Goal: Task Accomplishment & Management: Manage account settings

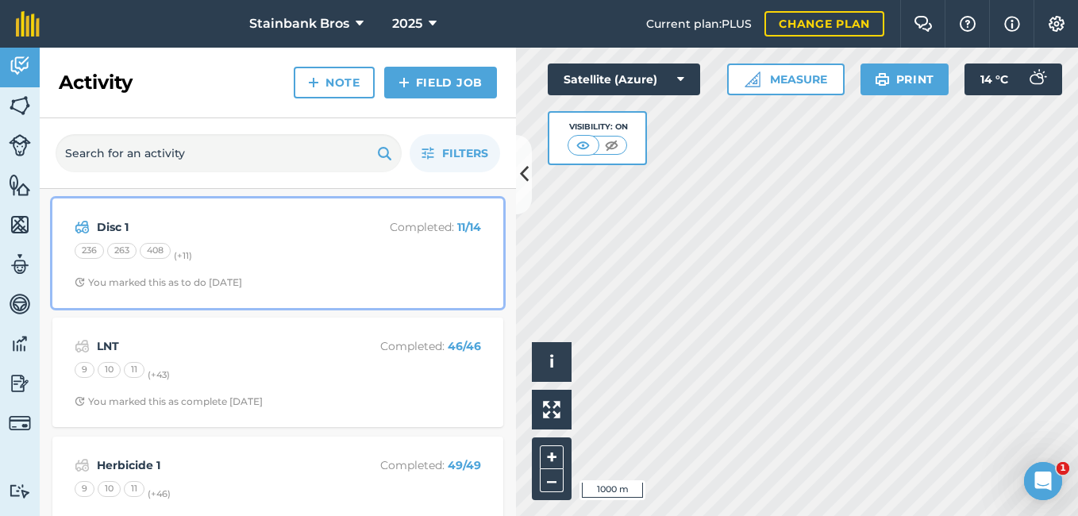
click at [364, 231] on p "Completed : 11 / 14" at bounding box center [418, 226] width 126 height 17
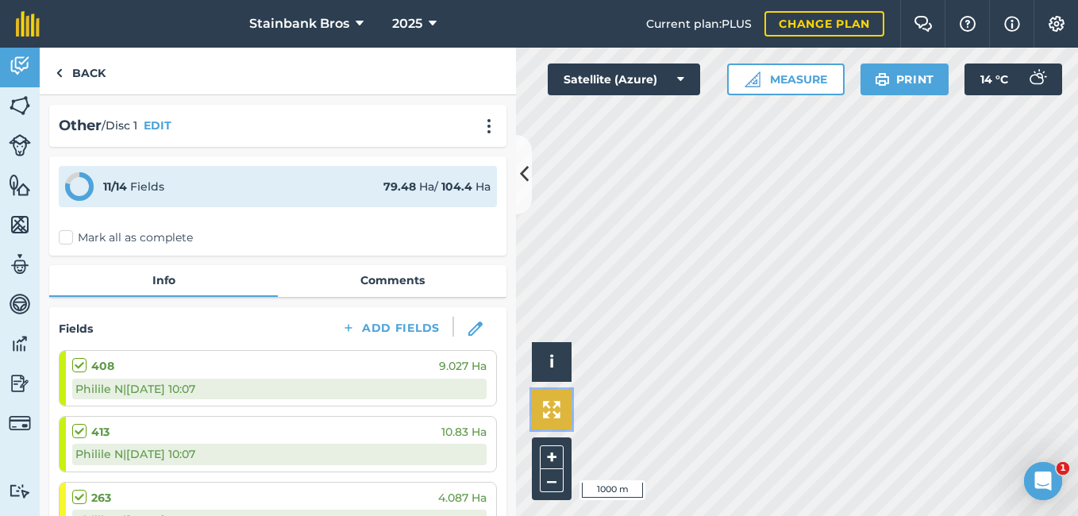
click at [557, 407] on img at bounding box center [551, 409] width 17 height 17
click at [545, 412] on img at bounding box center [551, 409] width 17 height 17
click at [545, 453] on button "+" at bounding box center [552, 458] width 24 height 24
drag, startPoint x: 289, startPoint y: 328, endPoint x: 382, endPoint y: 323, distance: 93.0
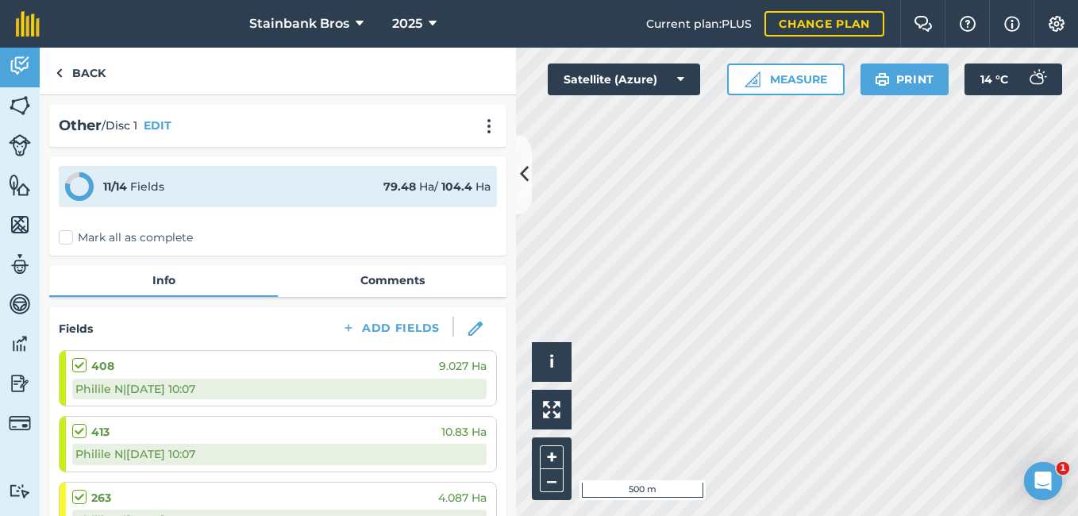
click at [382, 323] on div "Fields Add Fields" at bounding box center [278, 329] width 438 height 24
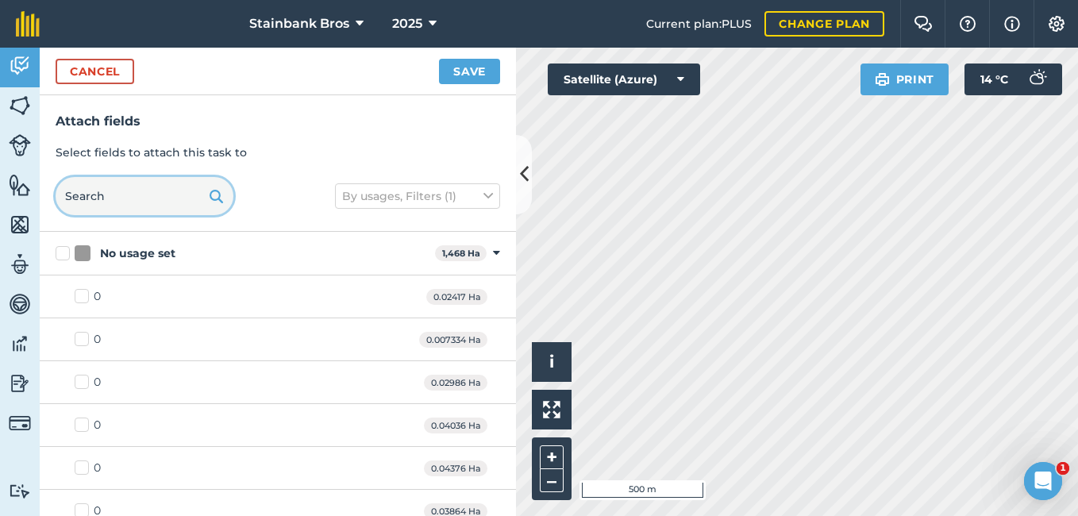
click at [114, 195] on input "text" at bounding box center [145, 196] width 178 height 38
type input "419"
checkbox input "true"
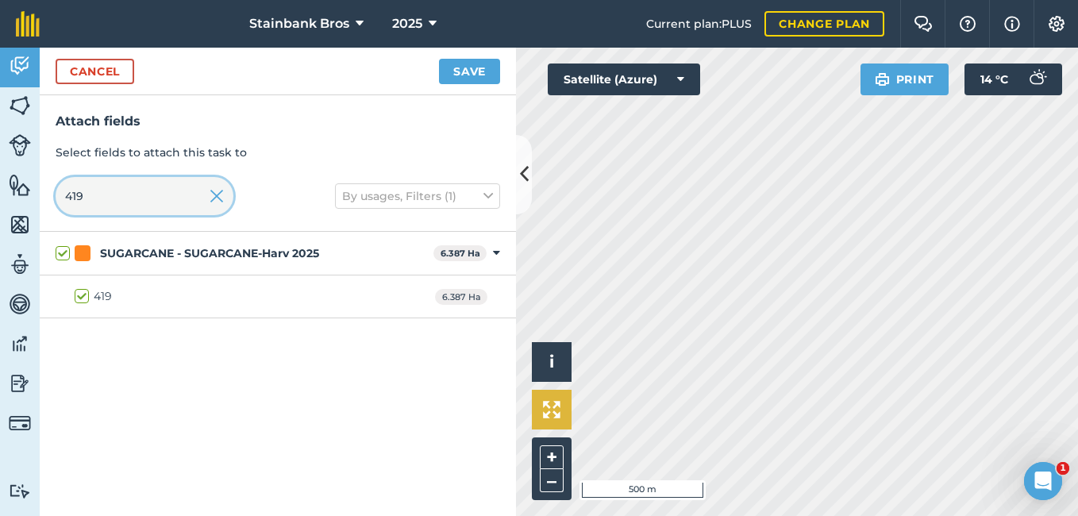
type input "419"
click at [546, 407] on img at bounding box center [551, 409] width 17 height 17
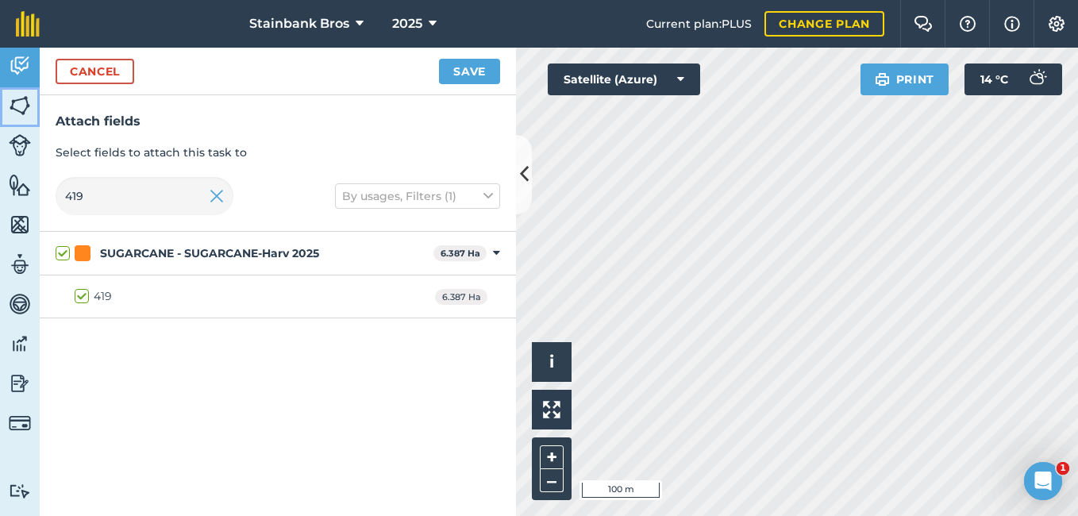
click at [22, 99] on img at bounding box center [20, 106] width 22 height 24
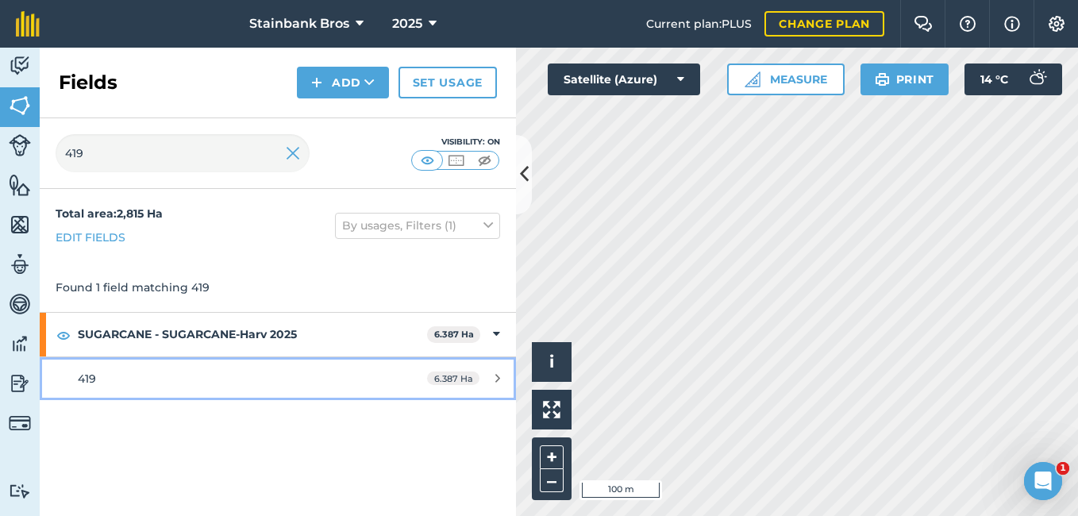
click at [118, 375] on div "419" at bounding box center [227, 378] width 299 height 17
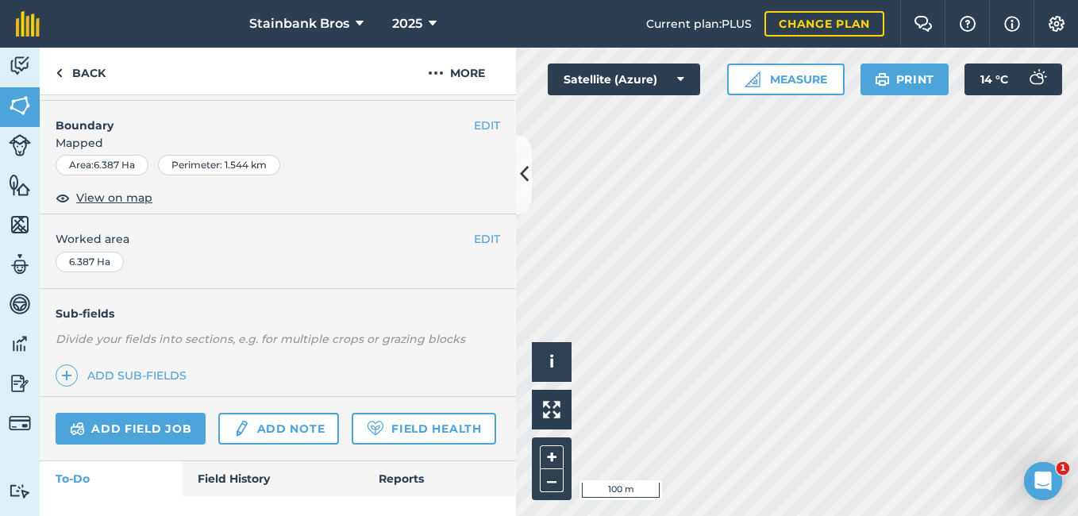
scroll to position [206, 0]
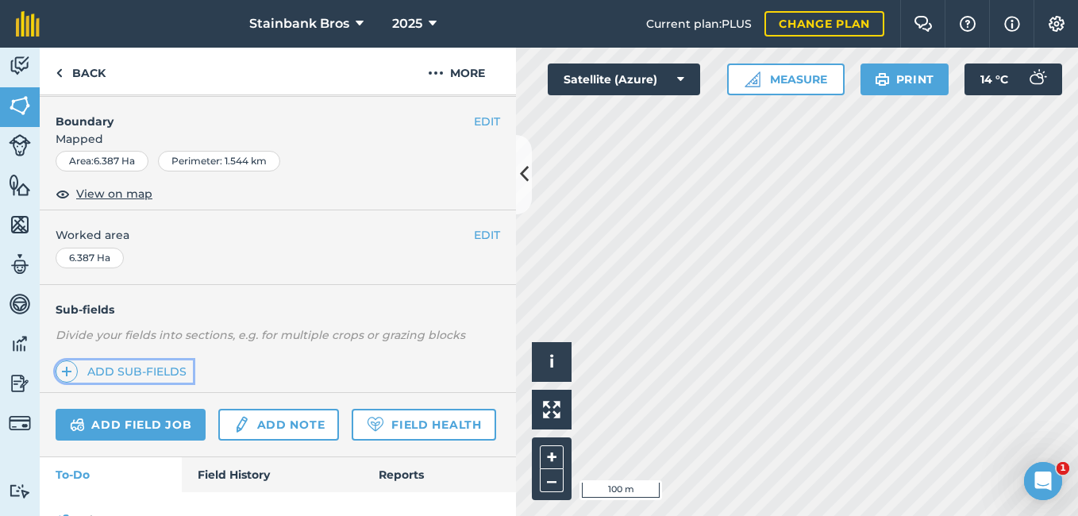
click at [140, 369] on link "Add sub-fields" at bounding box center [124, 372] width 137 height 22
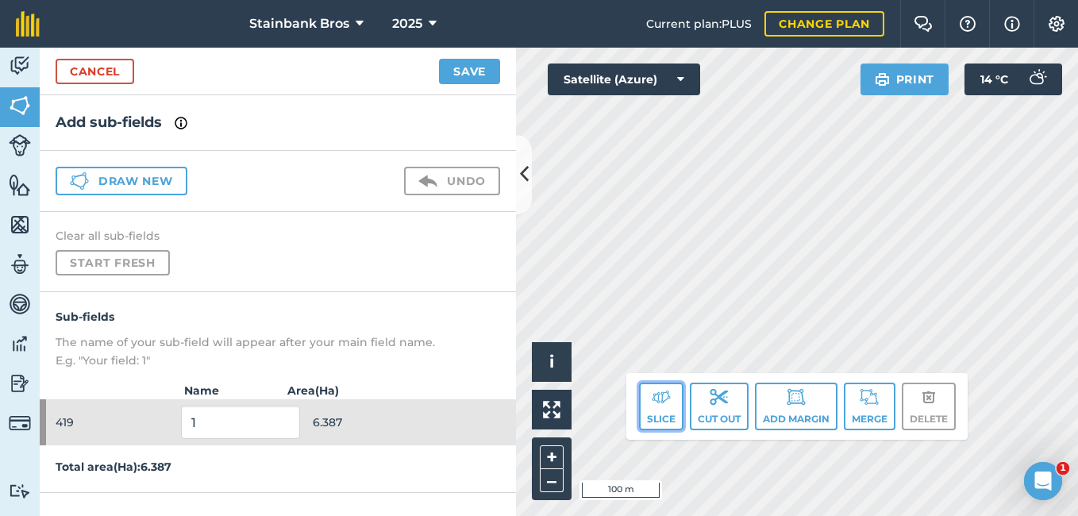
click at [647, 406] on button "Slice" at bounding box center [661, 407] width 44 height 48
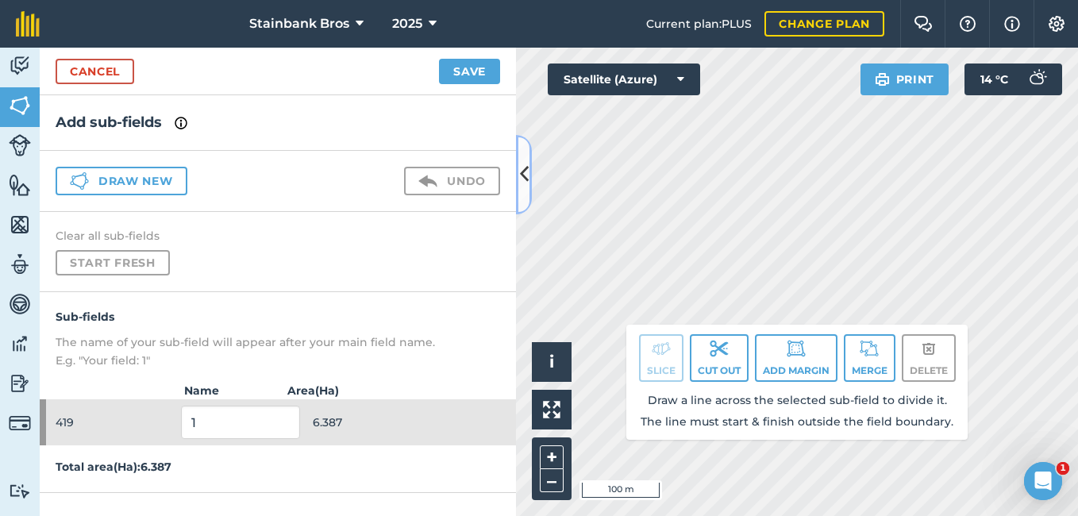
click at [528, 187] on icon at bounding box center [524, 174] width 9 height 28
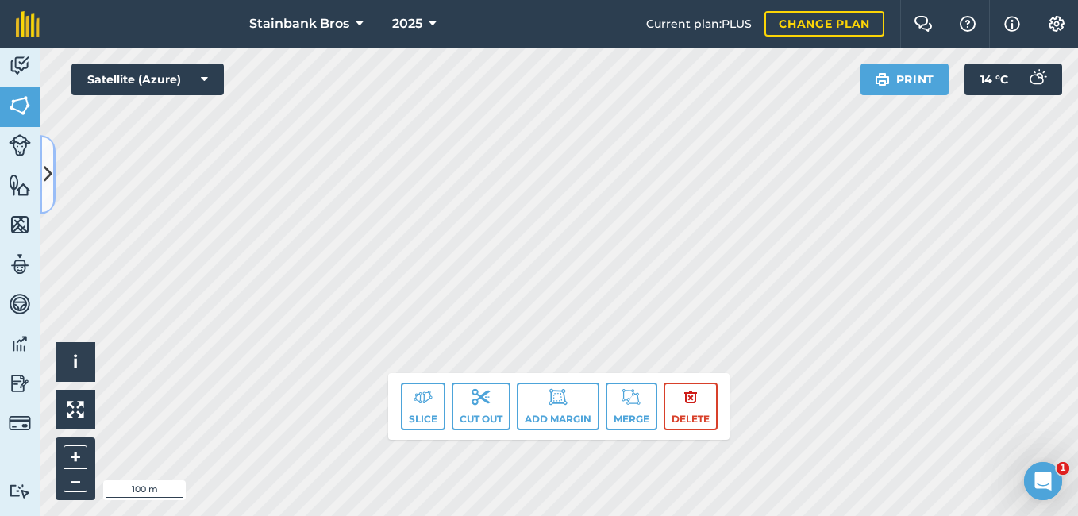
click at [49, 182] on icon at bounding box center [48, 174] width 9 height 28
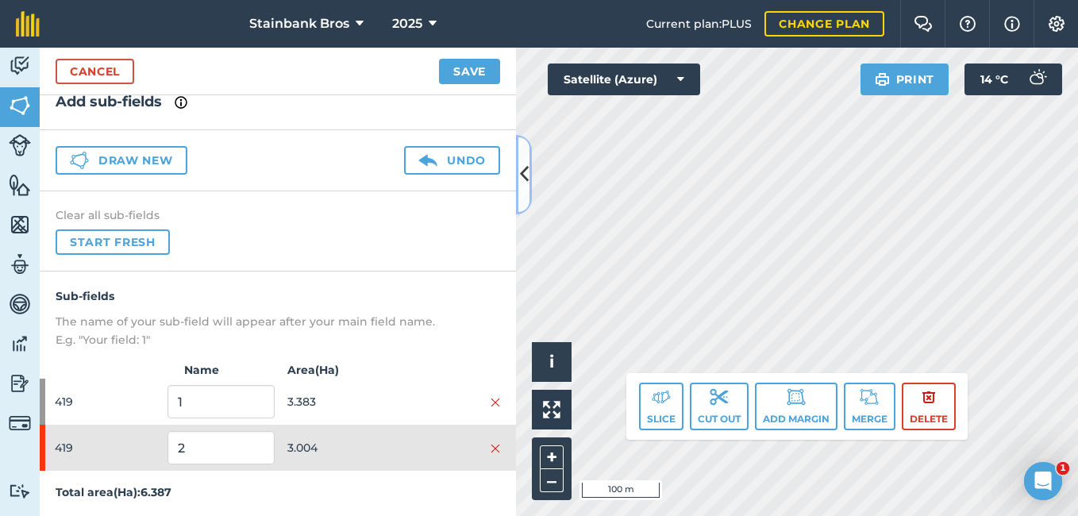
scroll to position [23, 0]
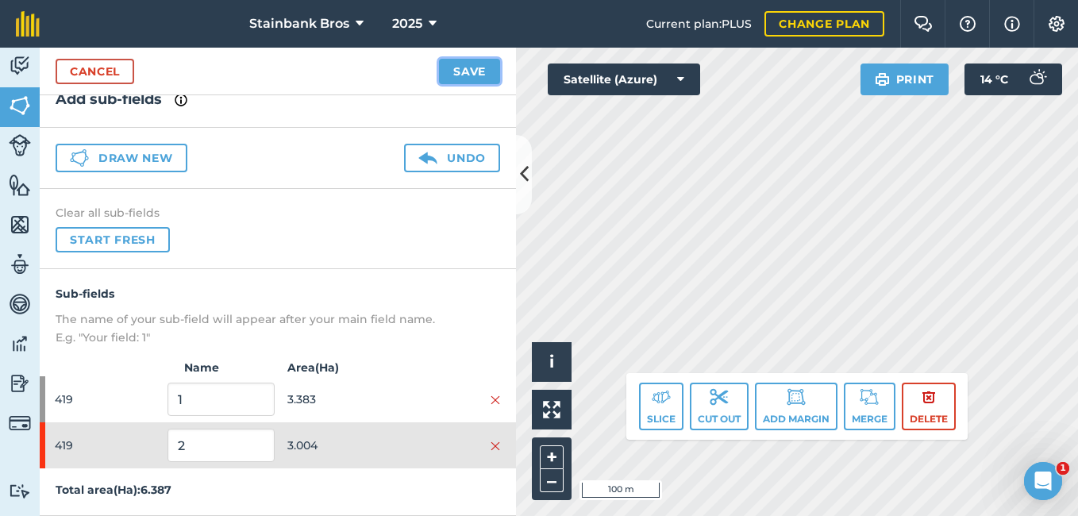
click at [457, 79] on button "Save" at bounding box center [469, 71] width 61 height 25
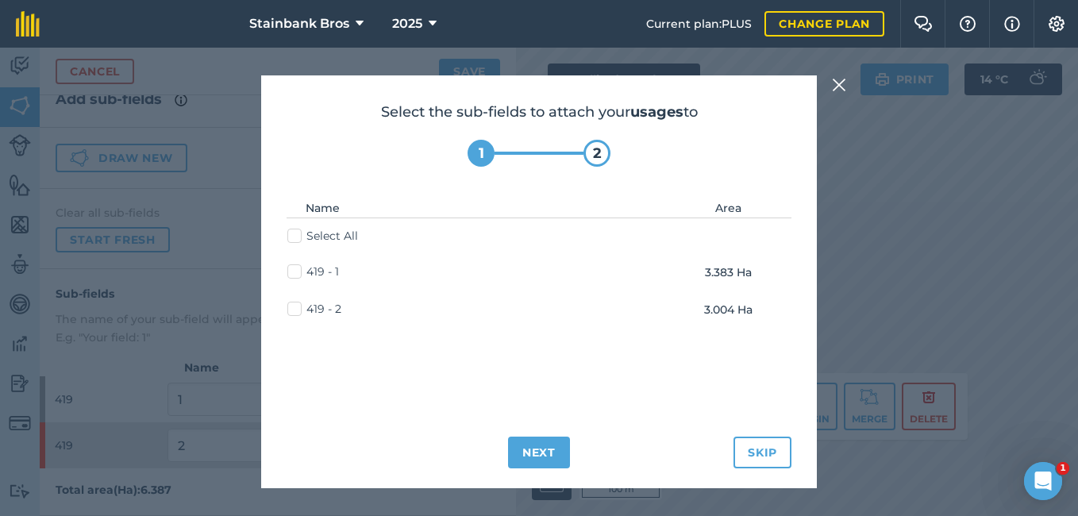
click at [293, 237] on label "Select All" at bounding box center [322, 236] width 71 height 17
click at [293, 237] on input "Select All" at bounding box center [292, 233] width 10 height 10
checkbox input "true"
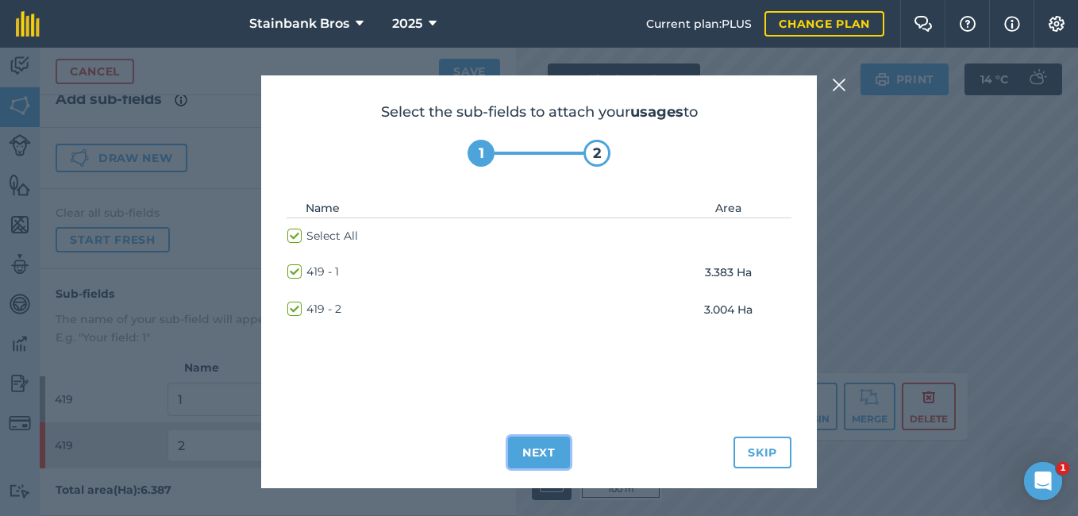
click at [540, 444] on button "Next" at bounding box center [539, 453] width 62 height 32
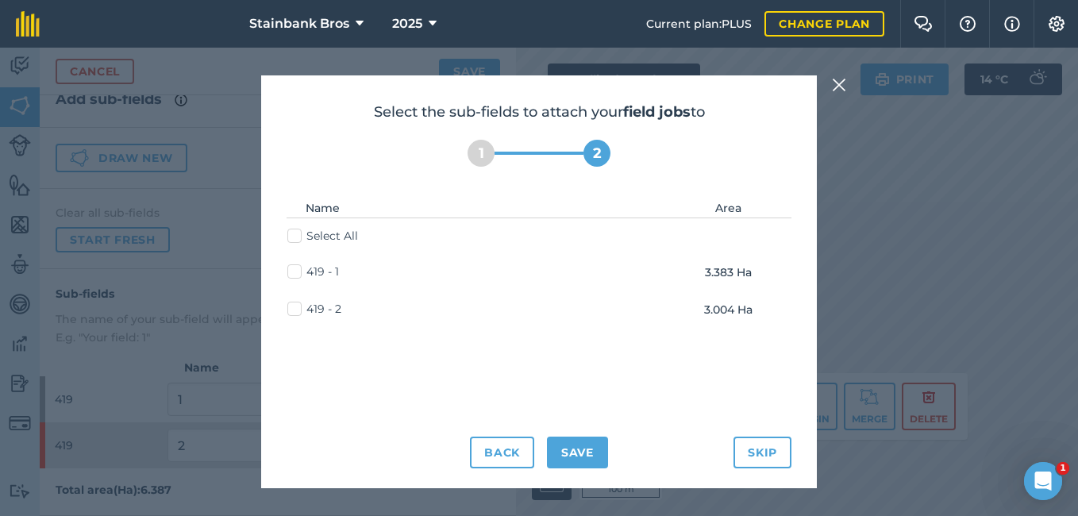
click at [295, 237] on label "Select All" at bounding box center [322, 236] width 71 height 17
click at [295, 237] on input "Select All" at bounding box center [292, 233] width 10 height 10
checkbox input "true"
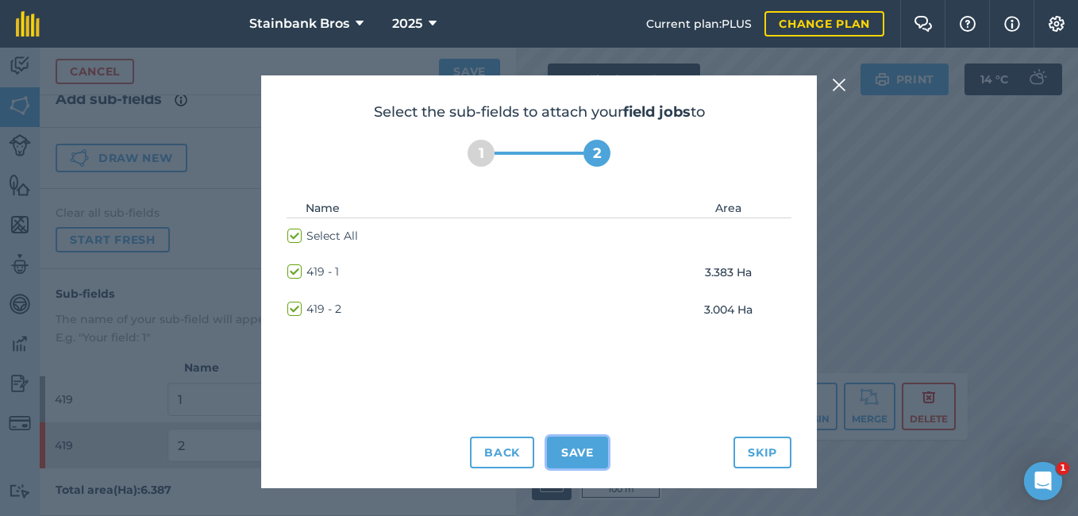
click at [588, 460] on button "Save" at bounding box center [577, 453] width 61 height 32
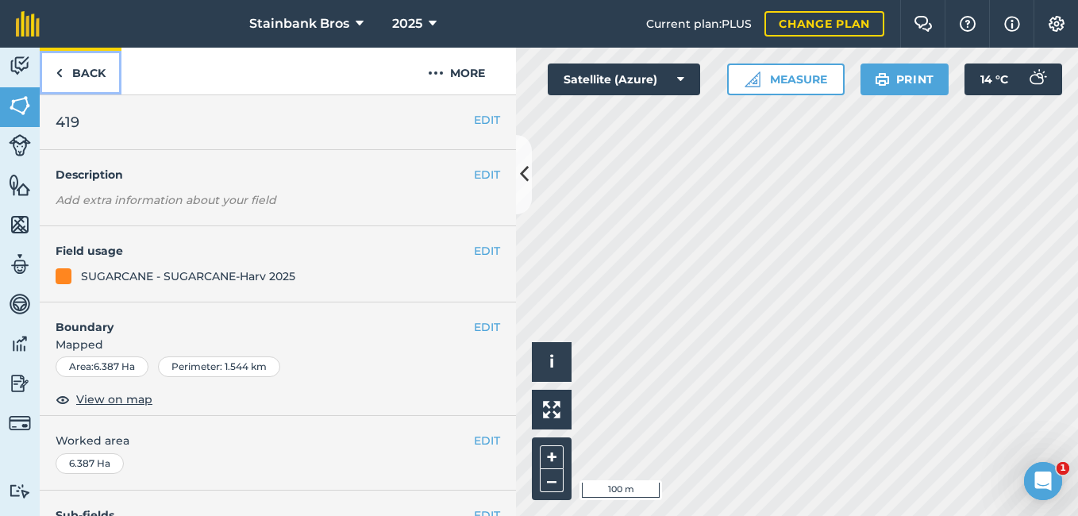
click at [66, 77] on link "Back" at bounding box center [81, 71] width 82 height 47
click at [56, 75] on img at bounding box center [59, 73] width 7 height 19
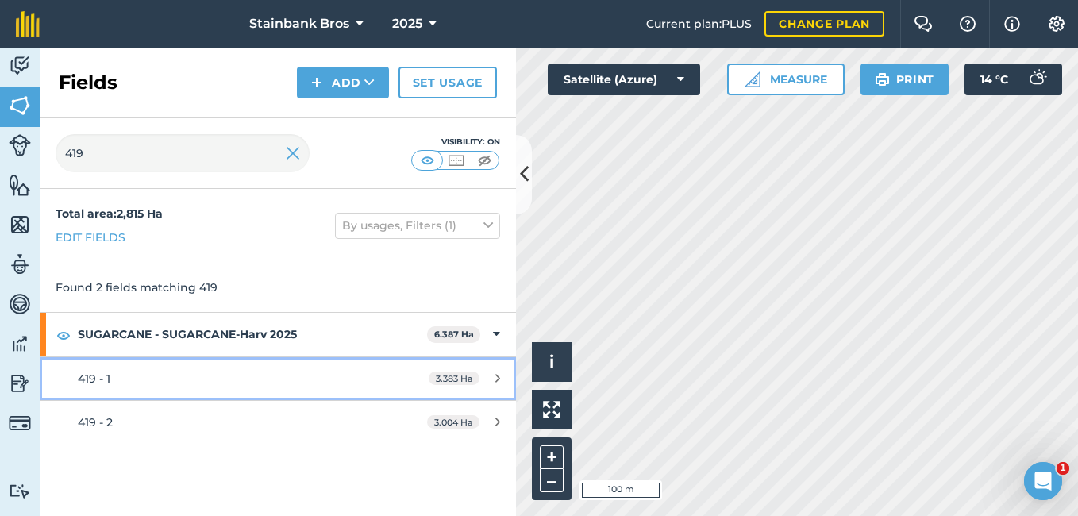
click at [193, 382] on div "419 - 1" at bounding box center [227, 378] width 299 height 17
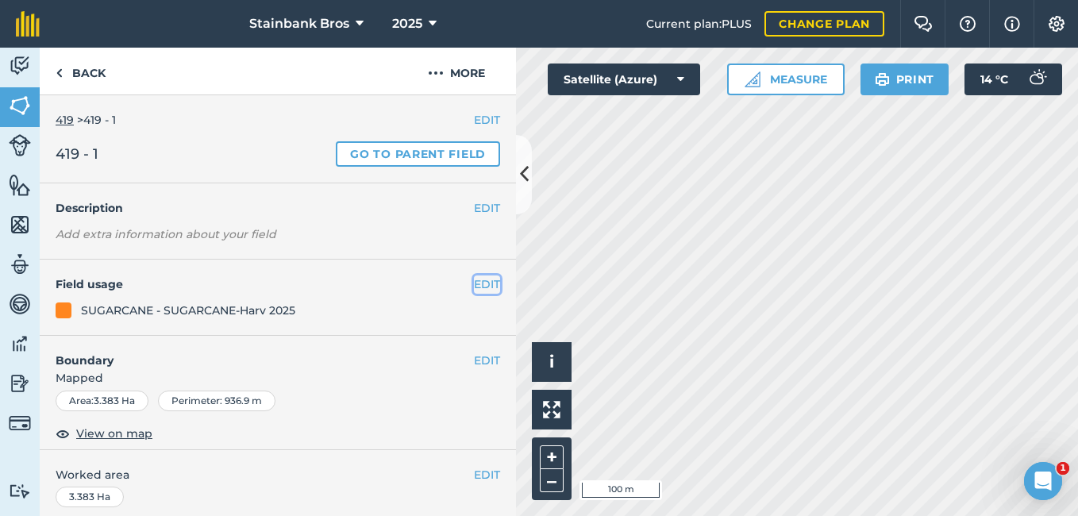
click at [480, 287] on button "EDIT" at bounding box center [487, 284] width 26 height 17
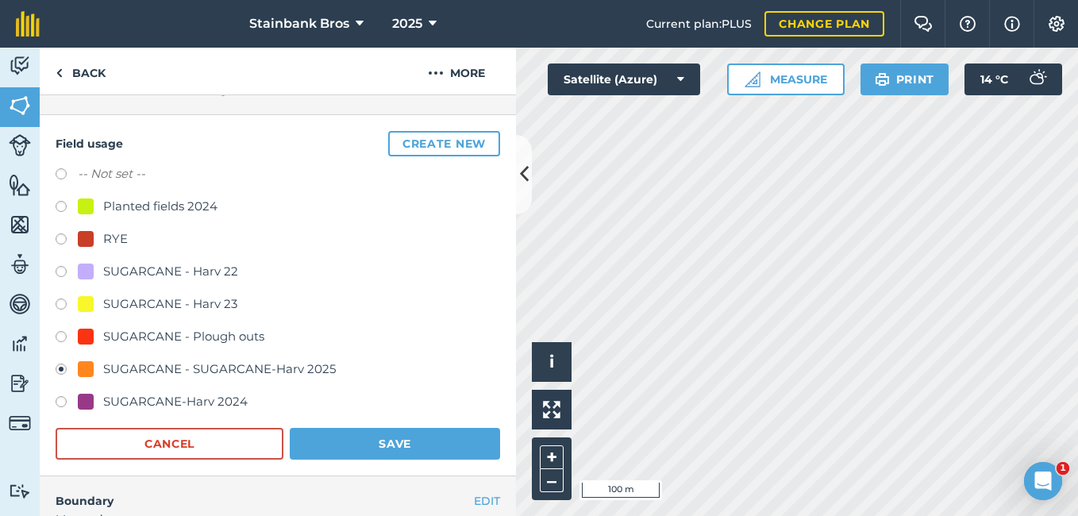
scroll to position [188, 0]
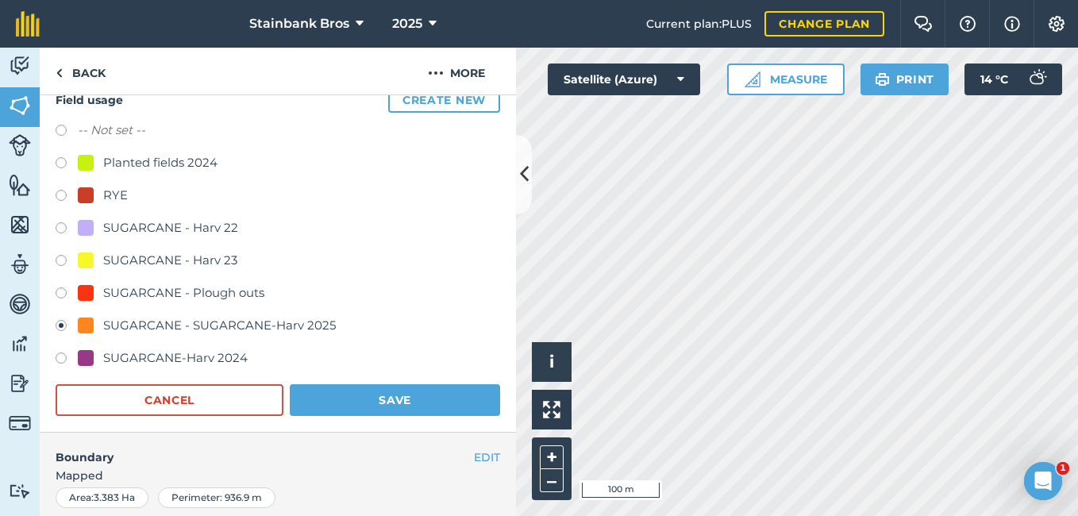
click at [56, 295] on label at bounding box center [67, 295] width 22 height 16
radio input "true"
radio input "false"
click at [311, 398] on button "Save" at bounding box center [395, 400] width 210 height 32
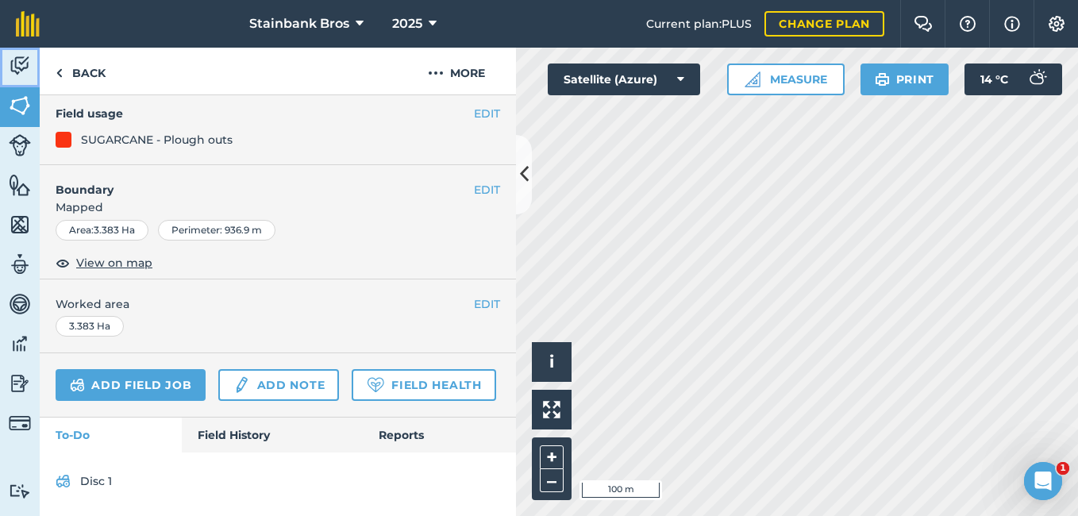
click at [21, 60] on img at bounding box center [20, 66] width 22 height 24
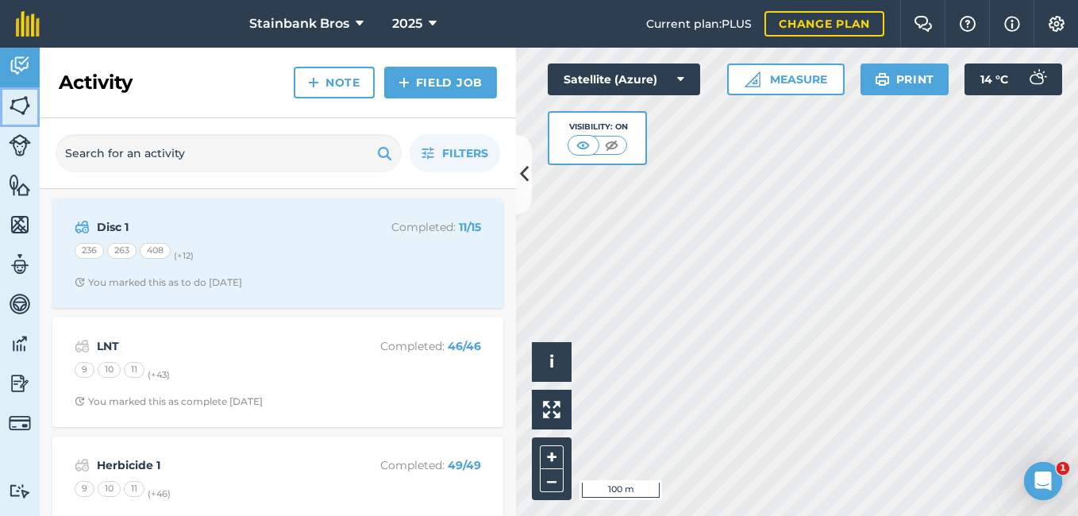
click at [24, 112] on img at bounding box center [20, 106] width 22 height 24
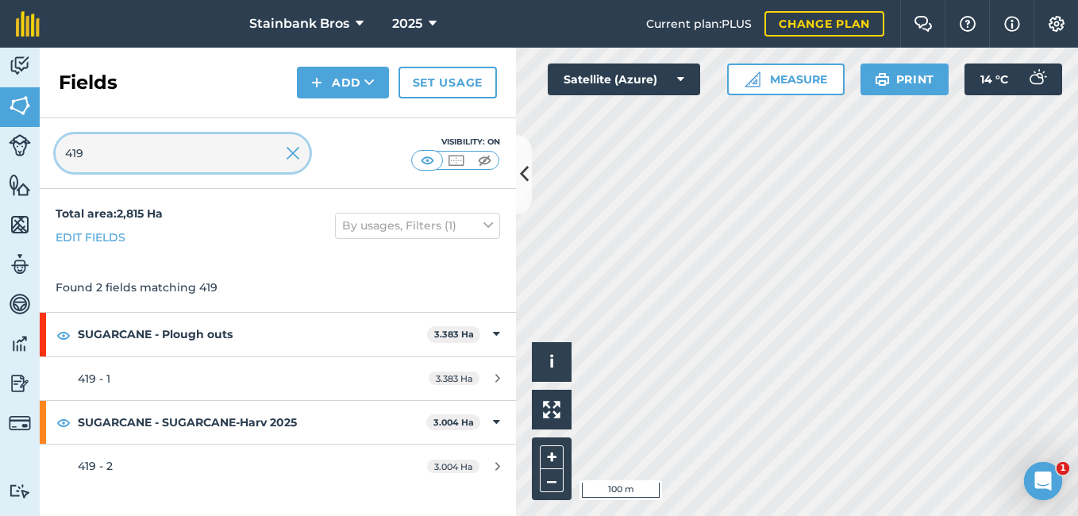
click at [110, 144] on input "419" at bounding box center [183, 153] width 254 height 38
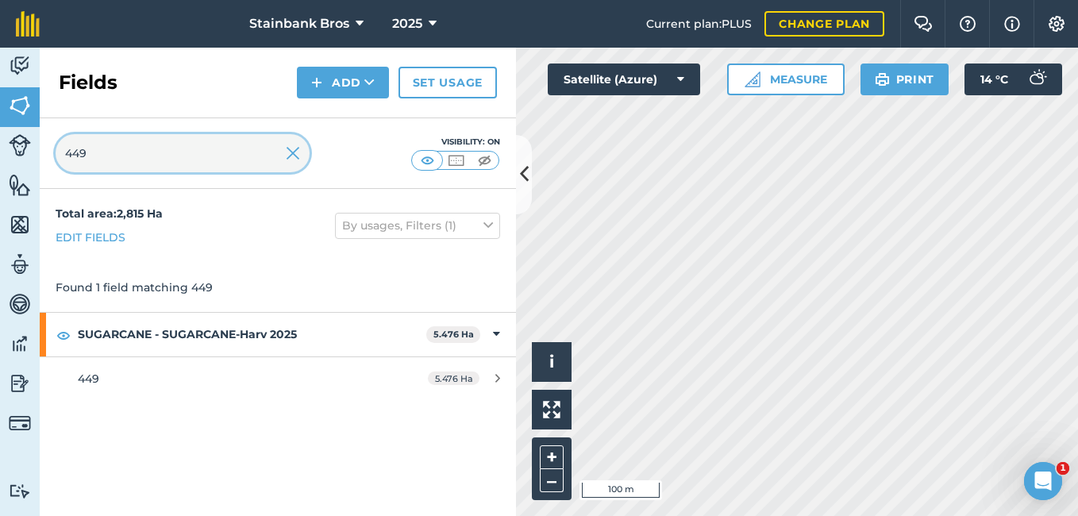
type input "449"
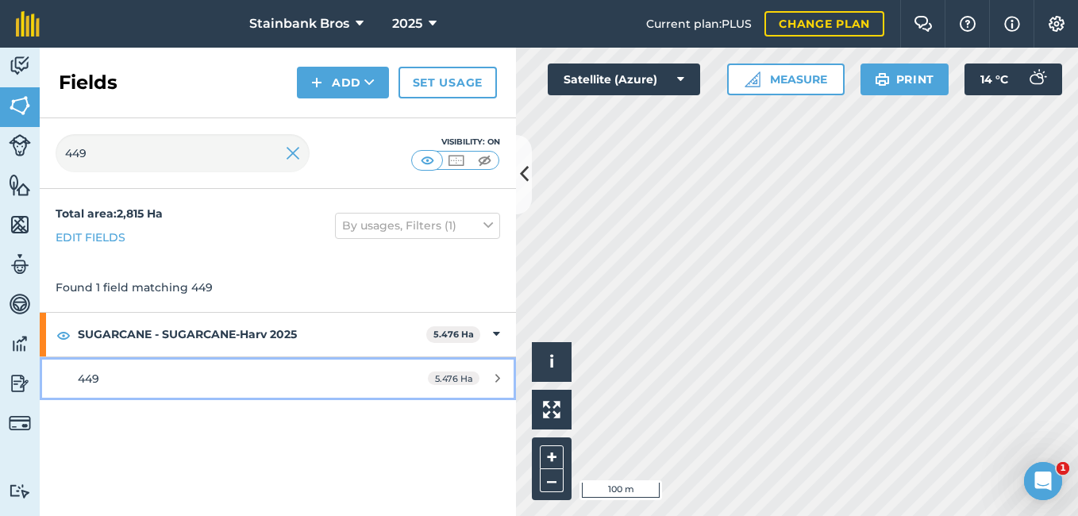
click at [161, 378] on div "449" at bounding box center [227, 378] width 299 height 17
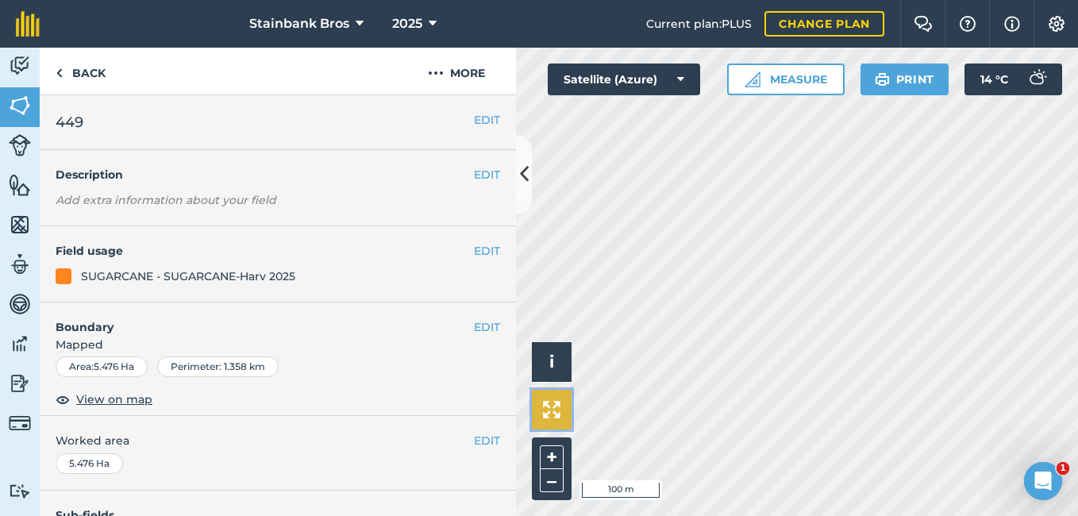
click at [544, 415] on img at bounding box center [551, 409] width 17 height 17
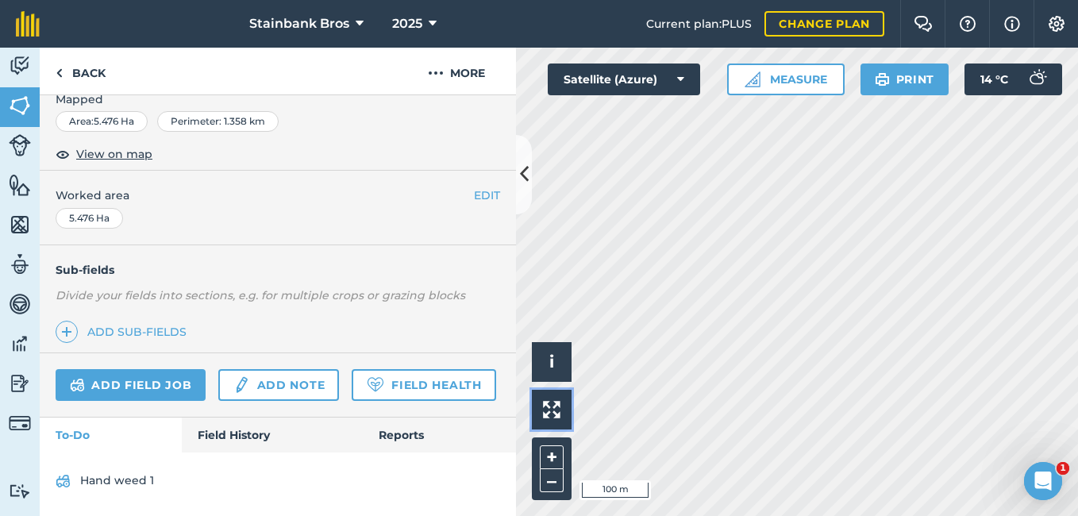
scroll to position [290, 0]
click at [155, 321] on link "Add sub-fields" at bounding box center [124, 332] width 137 height 22
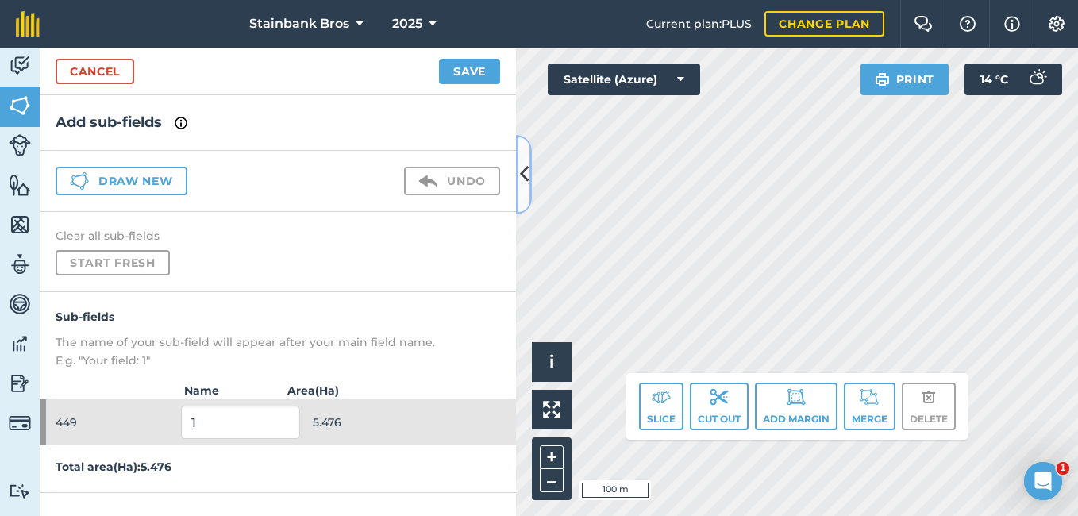
click at [523, 182] on icon at bounding box center [524, 174] width 9 height 28
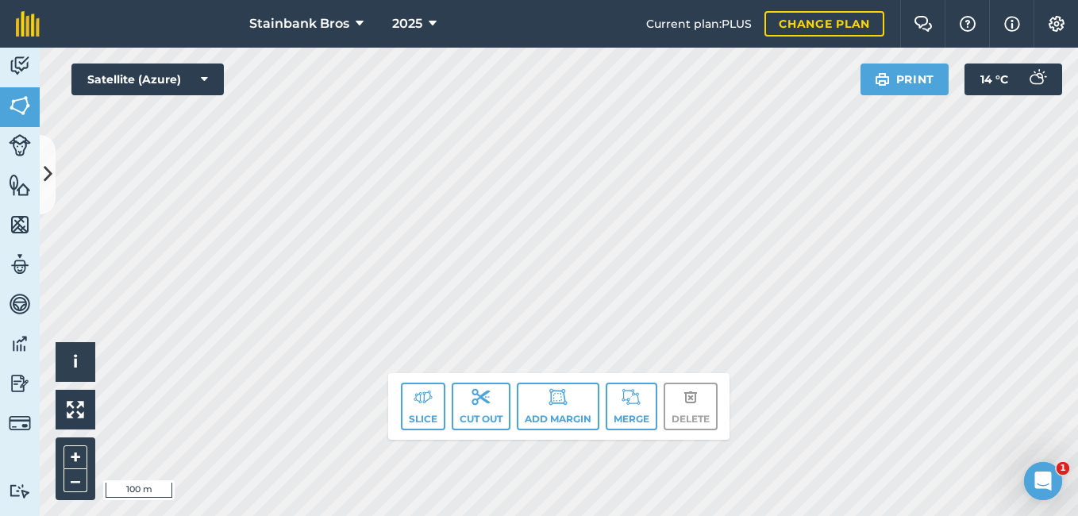
click at [482, 395] on div "Click to start drawing. Line must start & end outside boundary i © 2025 TomTom,…" at bounding box center [559, 282] width 1039 height 469
click at [78, 458] on button "+" at bounding box center [76, 458] width 24 height 24
click at [76, 456] on button "+" at bounding box center [76, 458] width 24 height 24
click at [414, 404] on img at bounding box center [423, 397] width 19 height 19
click at [48, 171] on icon at bounding box center [48, 174] width 9 height 28
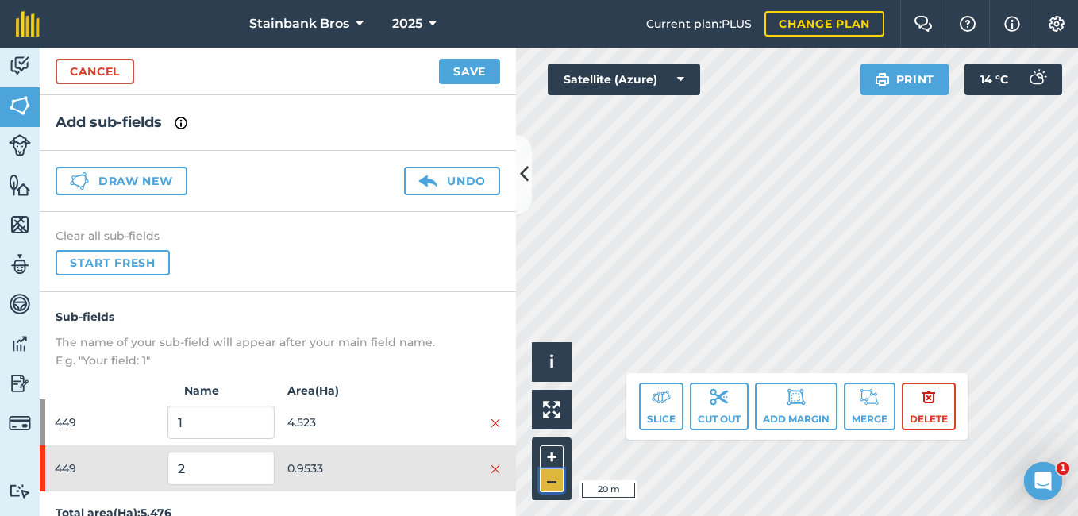
click at [552, 486] on button "–" at bounding box center [552, 480] width 24 height 23
click at [192, 422] on input "1" at bounding box center [221, 422] width 106 height 33
type input "2"
click at [200, 473] on input "2" at bounding box center [221, 468] width 106 height 33
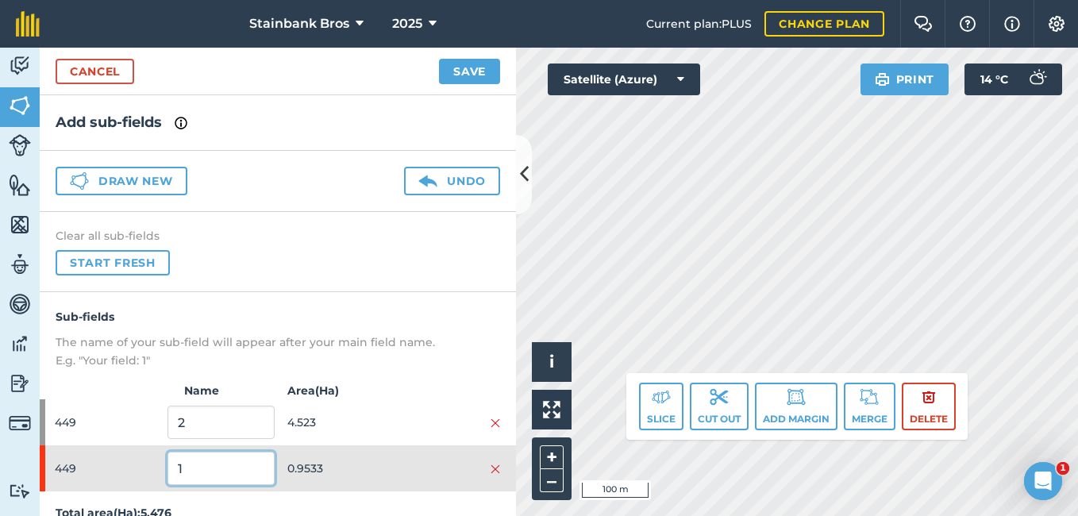
type input "1"
click at [455, 77] on button "Save" at bounding box center [469, 71] width 61 height 25
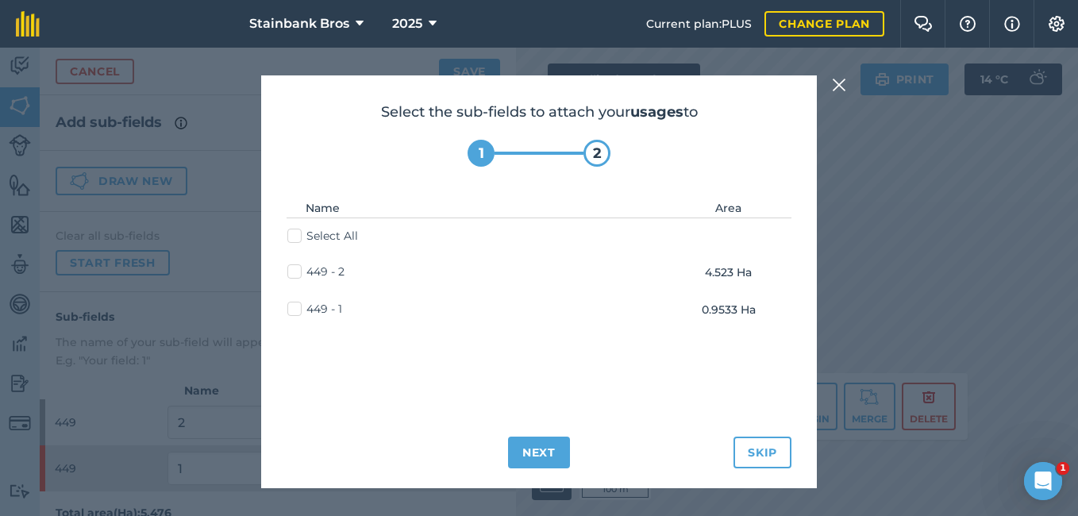
click at [291, 238] on label "Select All" at bounding box center [322, 236] width 71 height 17
click at [291, 238] on input "Select All" at bounding box center [292, 233] width 10 height 10
checkbox input "true"
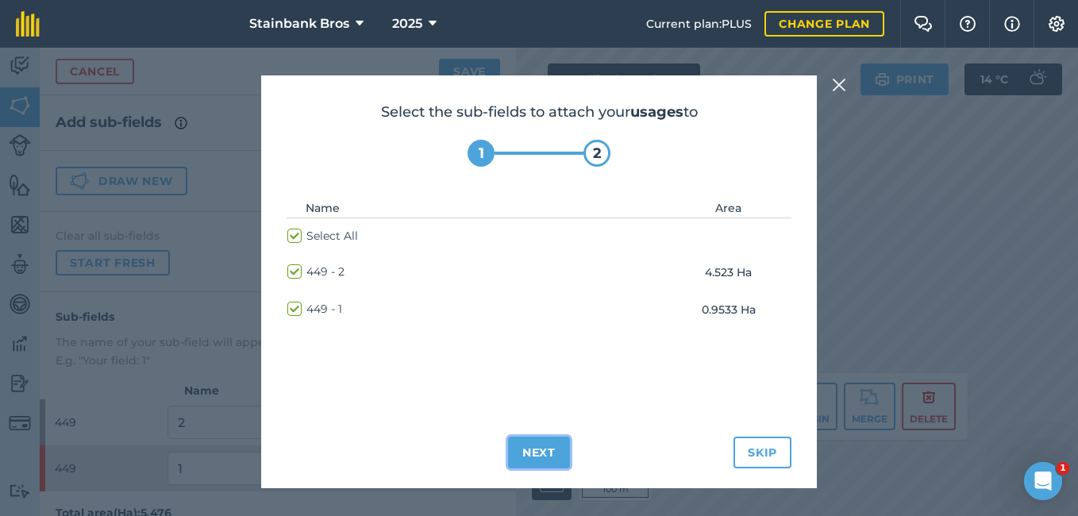
click at [546, 451] on button "Next" at bounding box center [539, 453] width 62 height 32
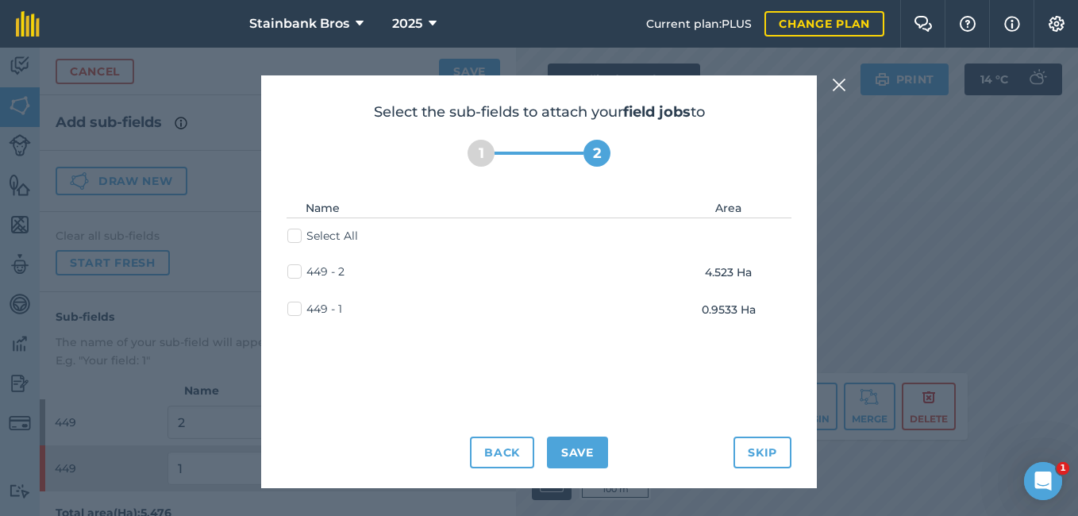
click at [291, 236] on label "Select All" at bounding box center [322, 236] width 71 height 17
click at [291, 236] on input "Select All" at bounding box center [292, 233] width 10 height 10
checkbox input "true"
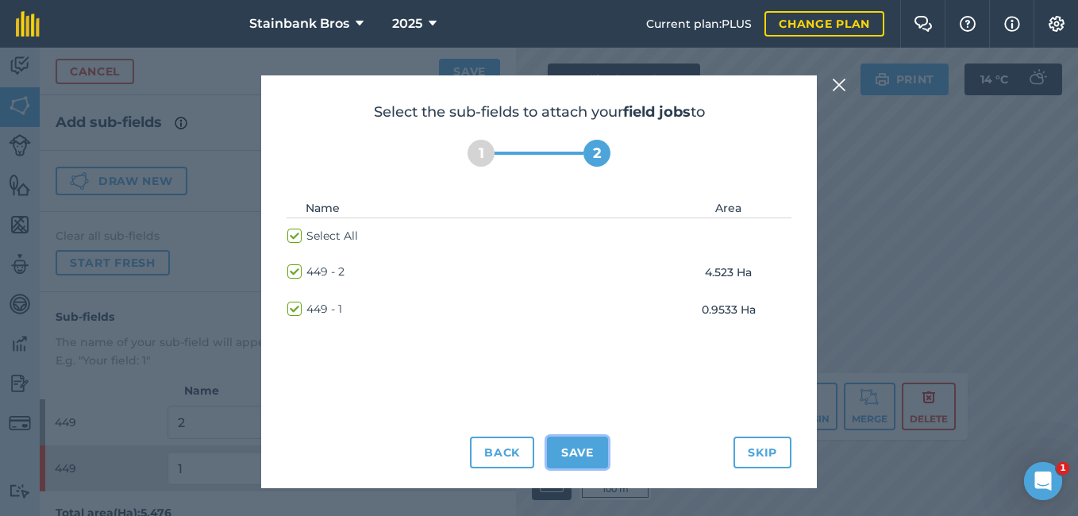
click at [579, 462] on button "Save" at bounding box center [577, 453] width 61 height 32
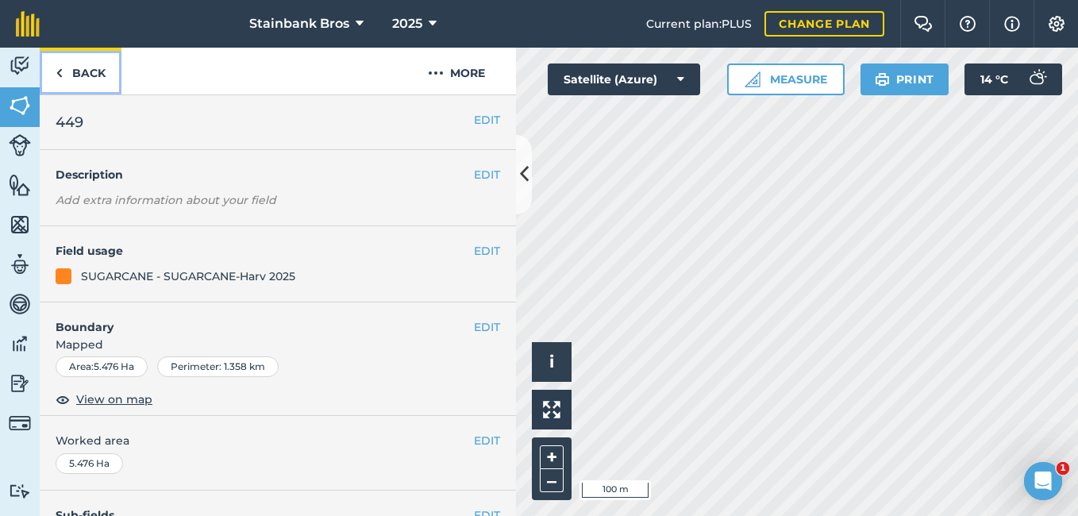
click at [73, 79] on link "Back" at bounding box center [81, 71] width 82 height 47
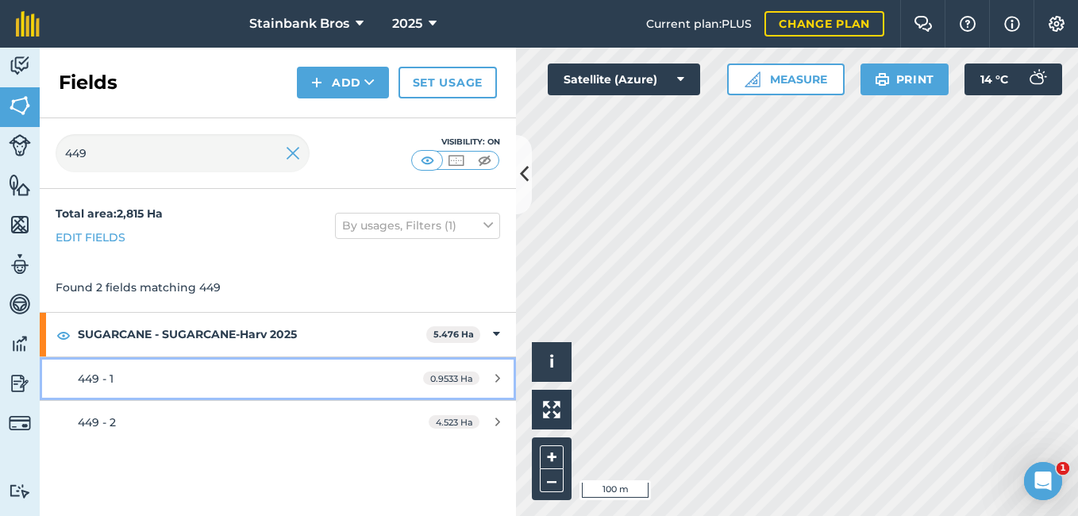
click at [176, 380] on div "449 - 1" at bounding box center [227, 378] width 299 height 17
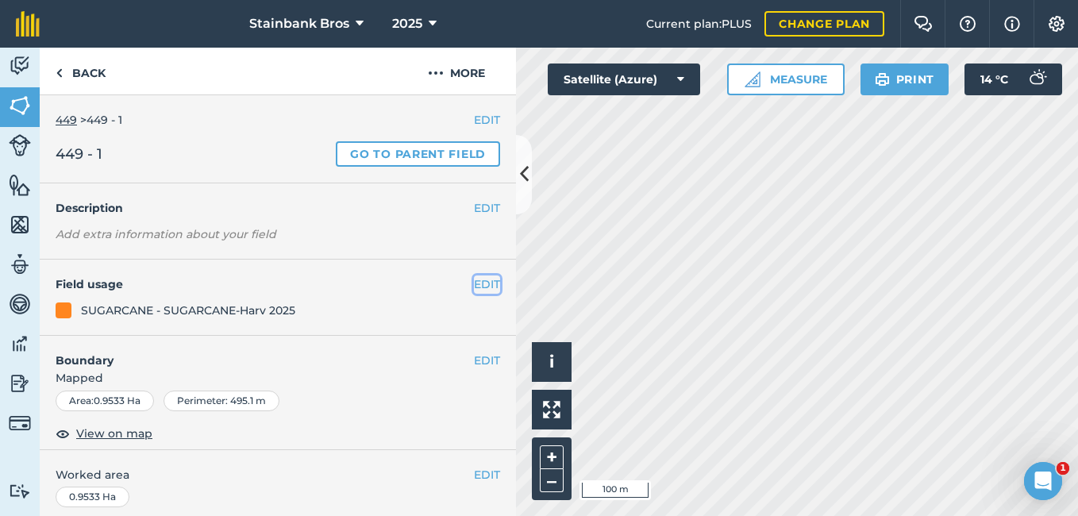
click at [474, 284] on button "EDIT" at bounding box center [487, 284] width 26 height 17
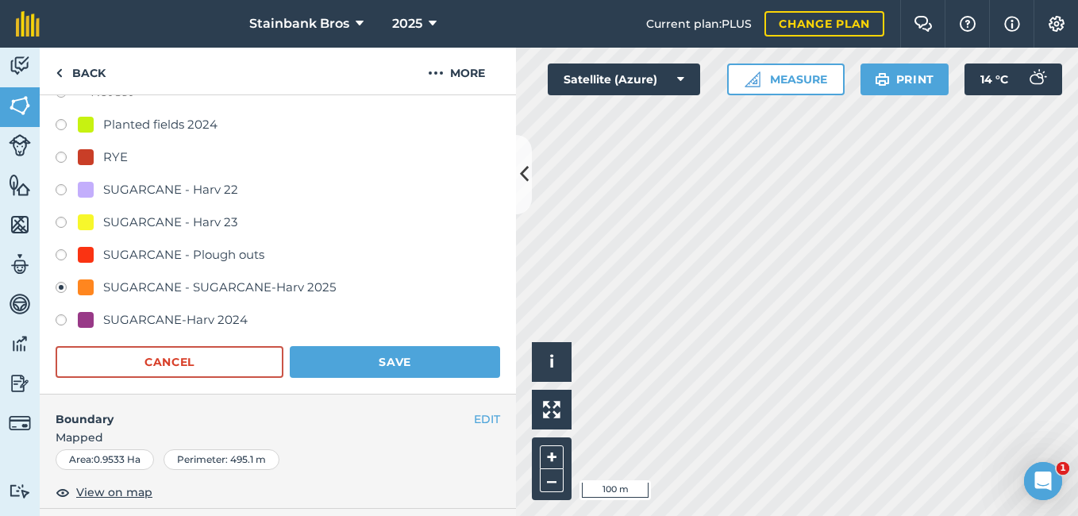
scroll to position [237, 0]
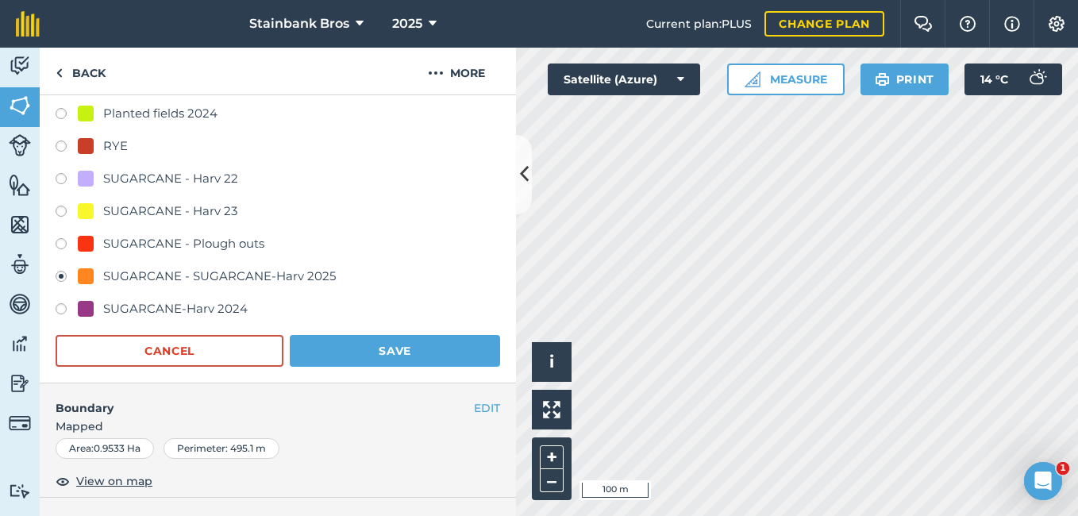
click at [60, 245] on label at bounding box center [67, 246] width 22 height 16
radio input "true"
radio input "false"
click at [314, 340] on button "Save" at bounding box center [395, 351] width 210 height 32
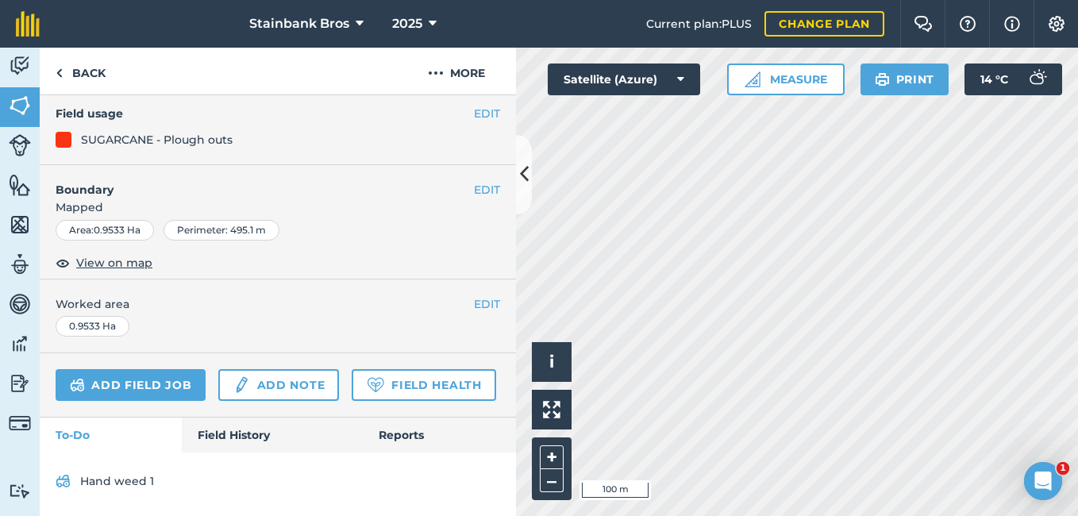
scroll to position [215, 0]
click at [21, 60] on img at bounding box center [20, 66] width 22 height 24
